Goal: Information Seeking & Learning: Learn about a topic

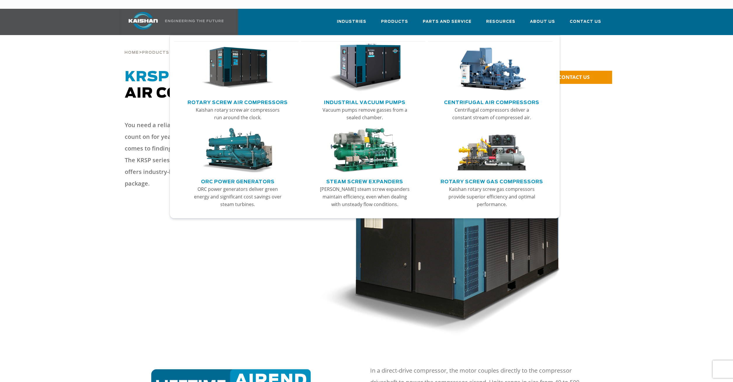
click at [232, 55] on img "Main menu" at bounding box center [238, 68] width 72 height 49
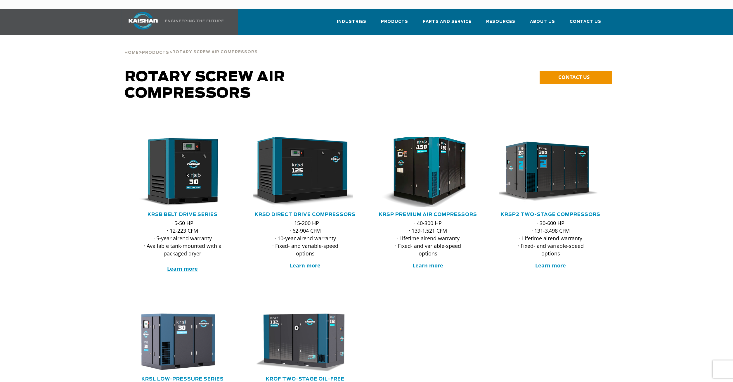
click at [424, 166] on img at bounding box center [424, 171] width 115 height 77
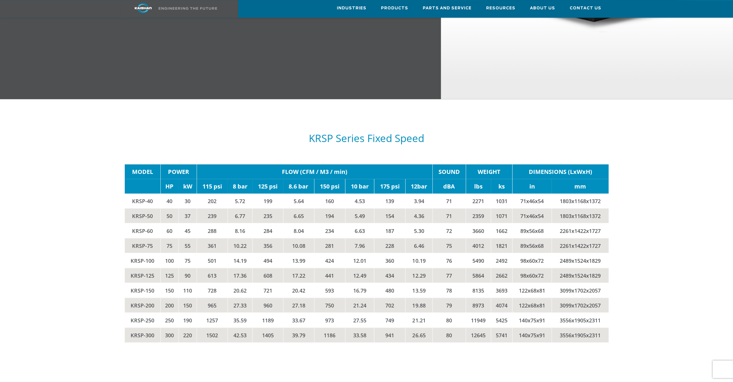
scroll to position [952, 0]
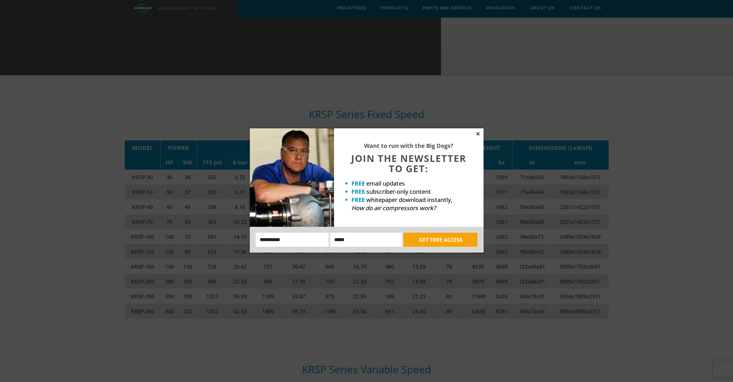
click at [476, 132] on icon at bounding box center [478, 133] width 5 height 5
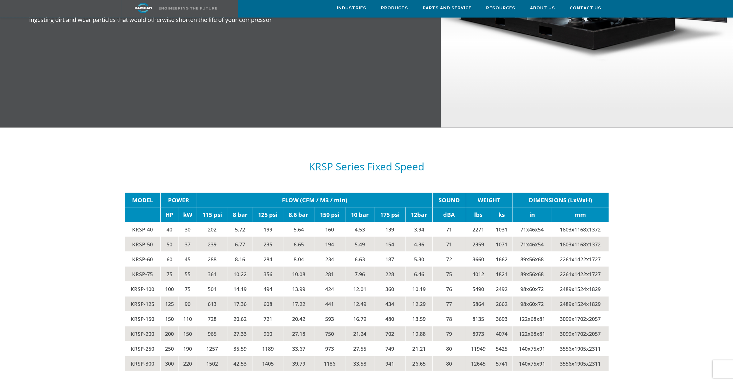
scroll to position [871, 0]
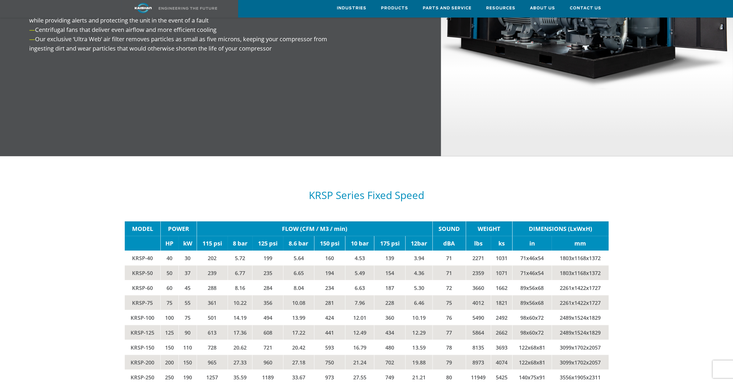
drag, startPoint x: 283, startPoint y: 106, endPoint x: 218, endPoint y: 186, distance: 102.2
click at [218, 186] on div "**********" at bounding box center [366, 120] width 733 height 1844
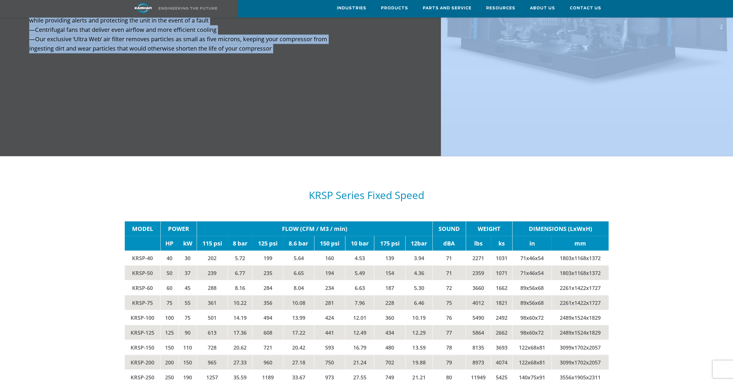
click at [111, 320] on div at bounding box center [366, 289] width 675 height 243
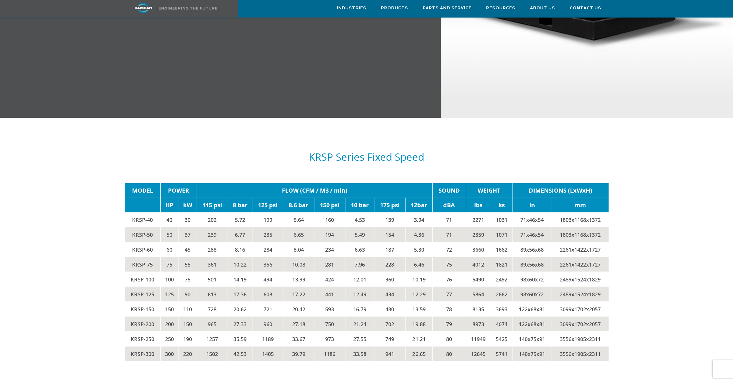
scroll to position [912, 0]
